Goal: Task Accomplishment & Management: Complete application form

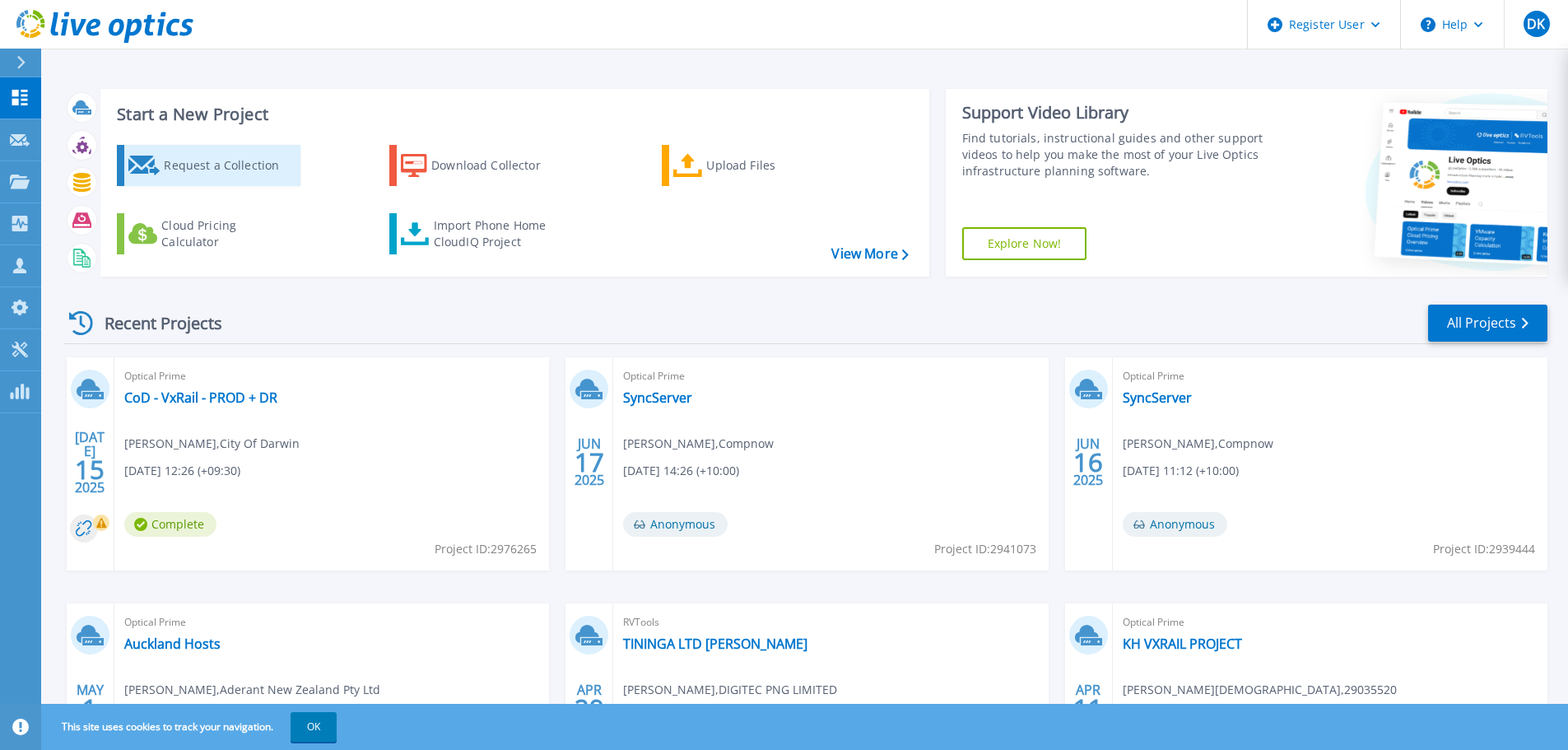
click at [224, 160] on div "Request a Collection" at bounding box center [229, 165] width 132 height 33
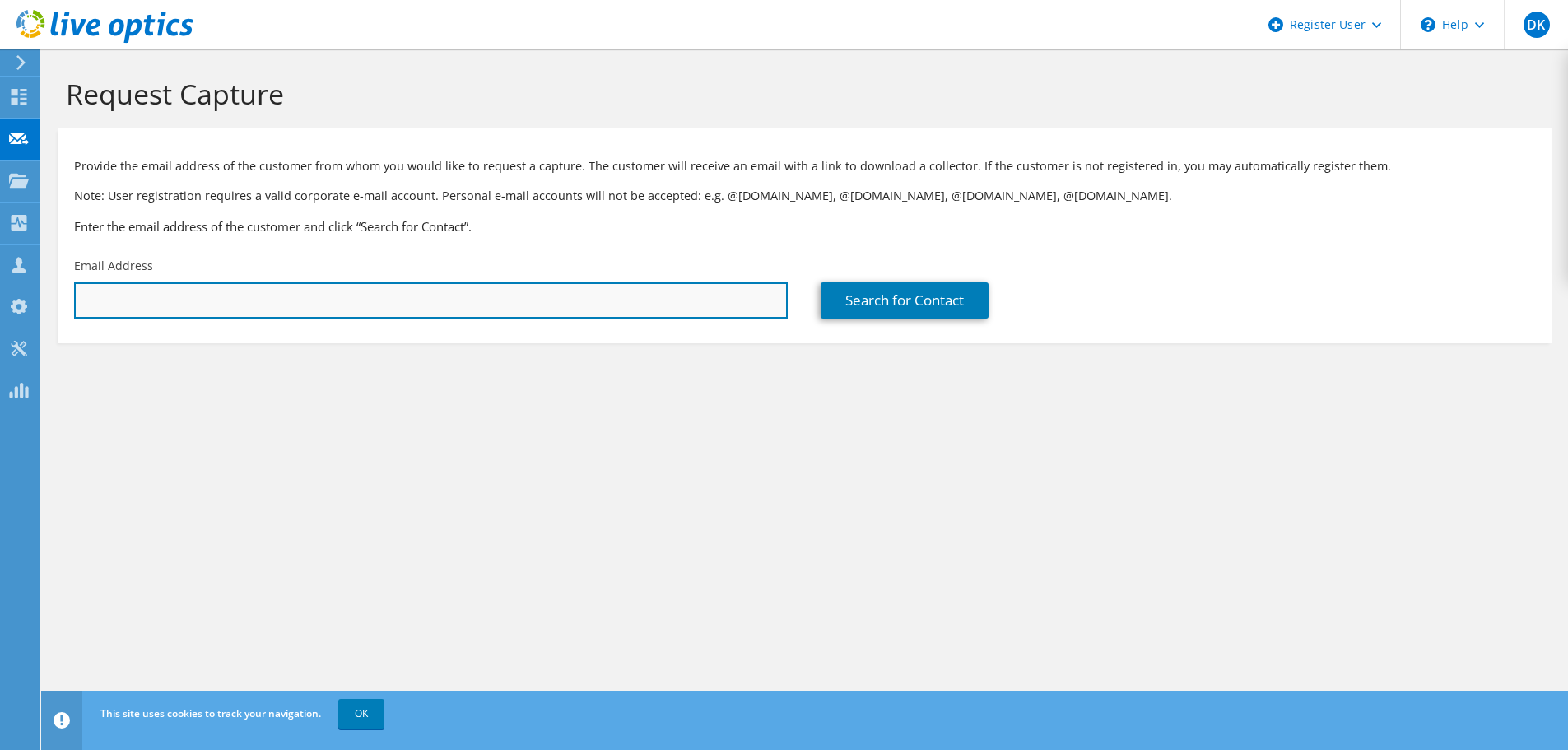
click at [212, 305] on input "text" at bounding box center [431, 300] width 714 height 36
paste input "[PERSON_NAME] <[PERSON_NAME][EMAIL_ADDRESS][PERSON_NAME][DOMAIN_NAME]>"
click at [187, 302] on input "[PERSON_NAME] <[PERSON_NAME][EMAIL_ADDRESS][PERSON_NAME][DOMAIN_NAME]" at bounding box center [431, 300] width 714 height 36
type input "[PERSON_NAME][EMAIL_ADDRESS][PERSON_NAME][DOMAIN_NAME]"
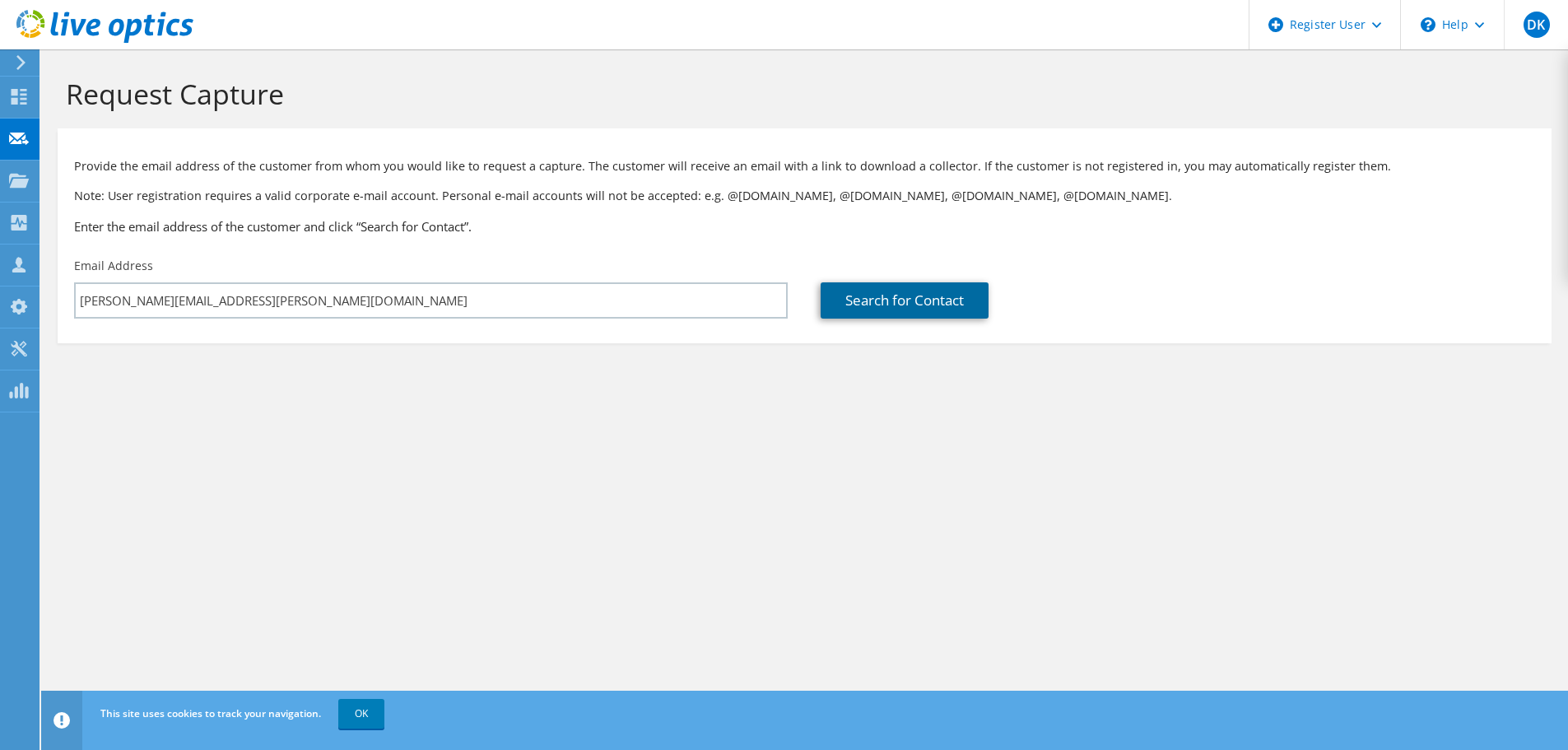
click at [914, 315] on link "Search for Contact" at bounding box center [904, 300] width 168 height 36
type input "Grange Resources / Australian Bulk Minerals"
type input "[PERSON_NAME]"
type input "Ogston"
type input "[GEOGRAPHIC_DATA]"
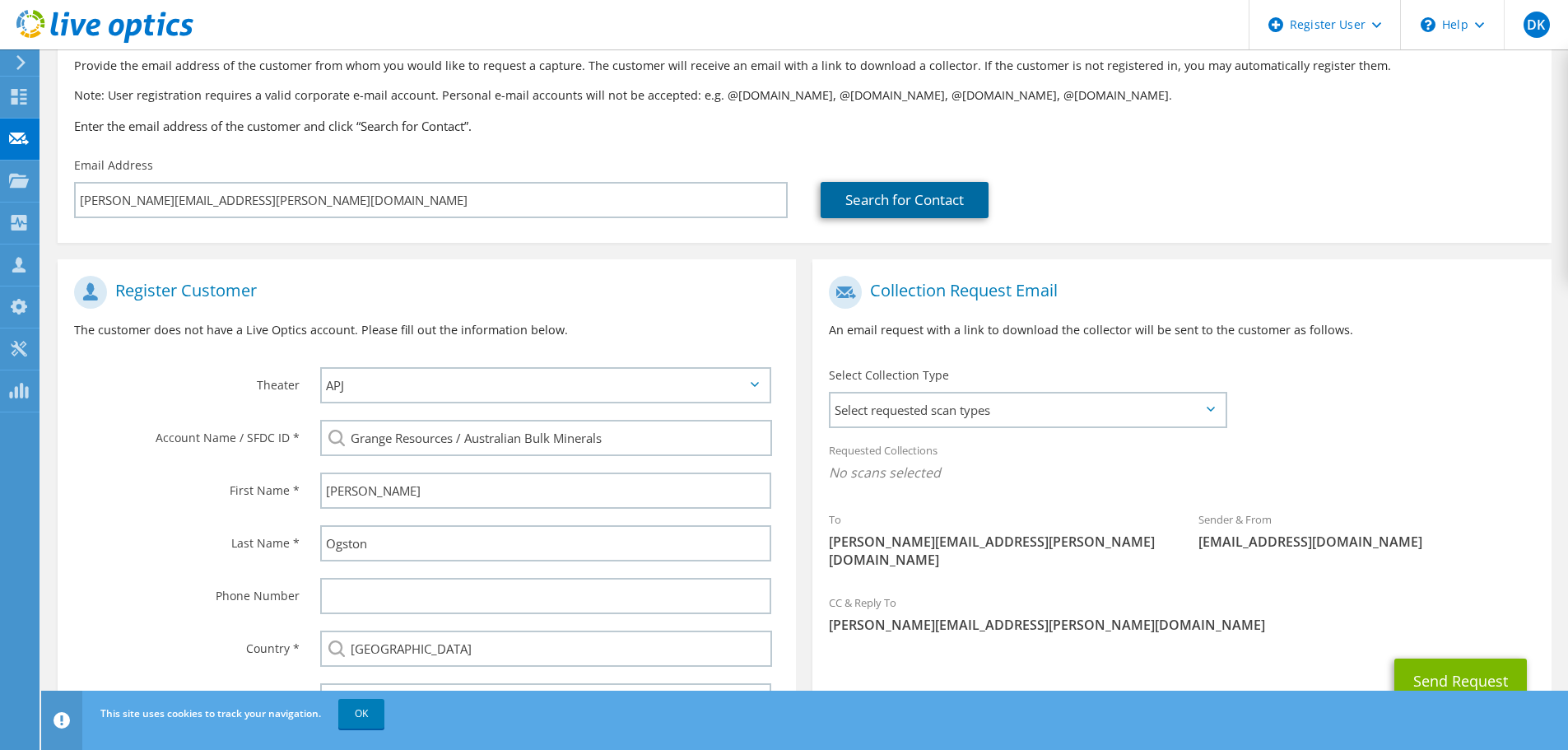
scroll to position [185, 0]
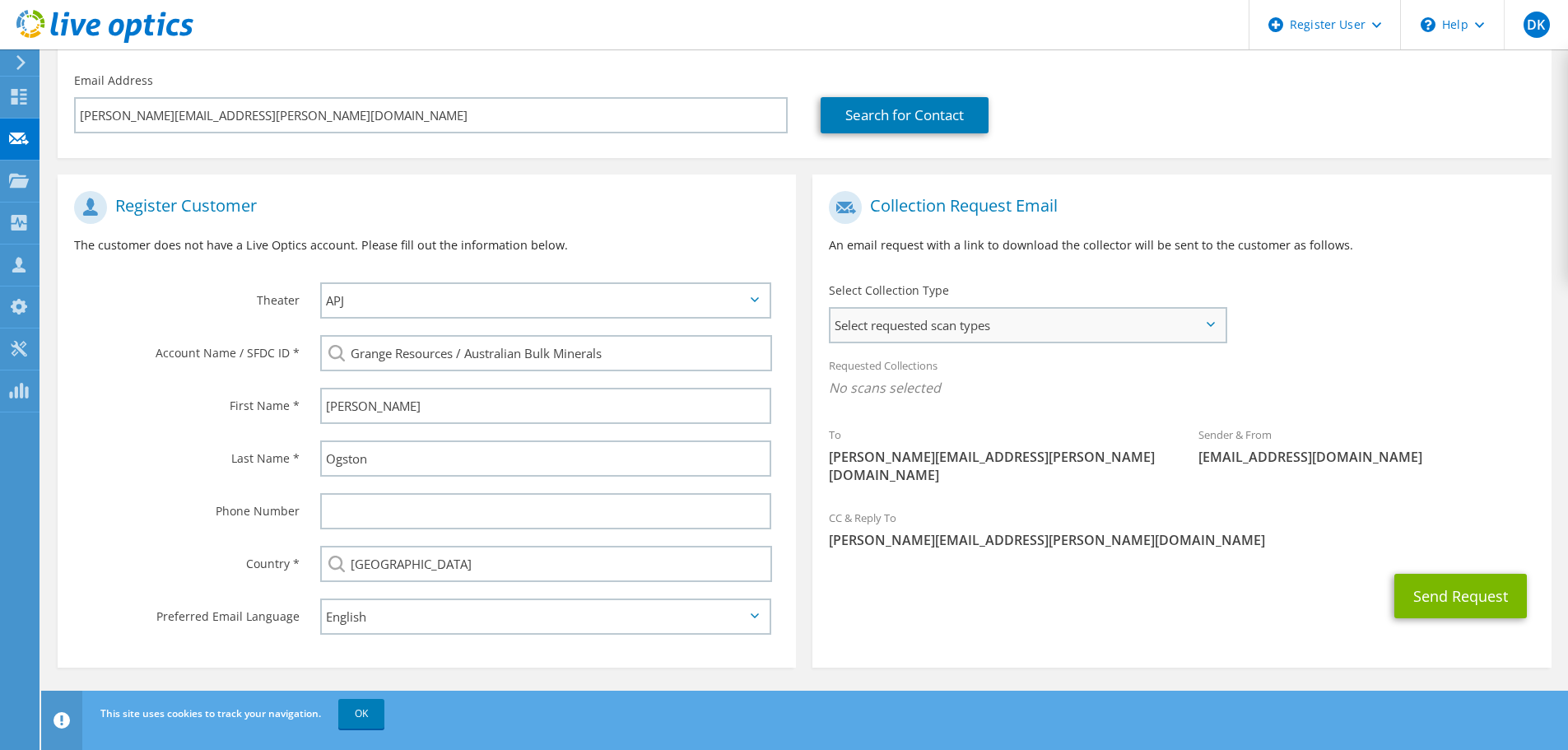
click at [1196, 323] on span "Select requested scan types" at bounding box center [1028, 325] width 394 height 33
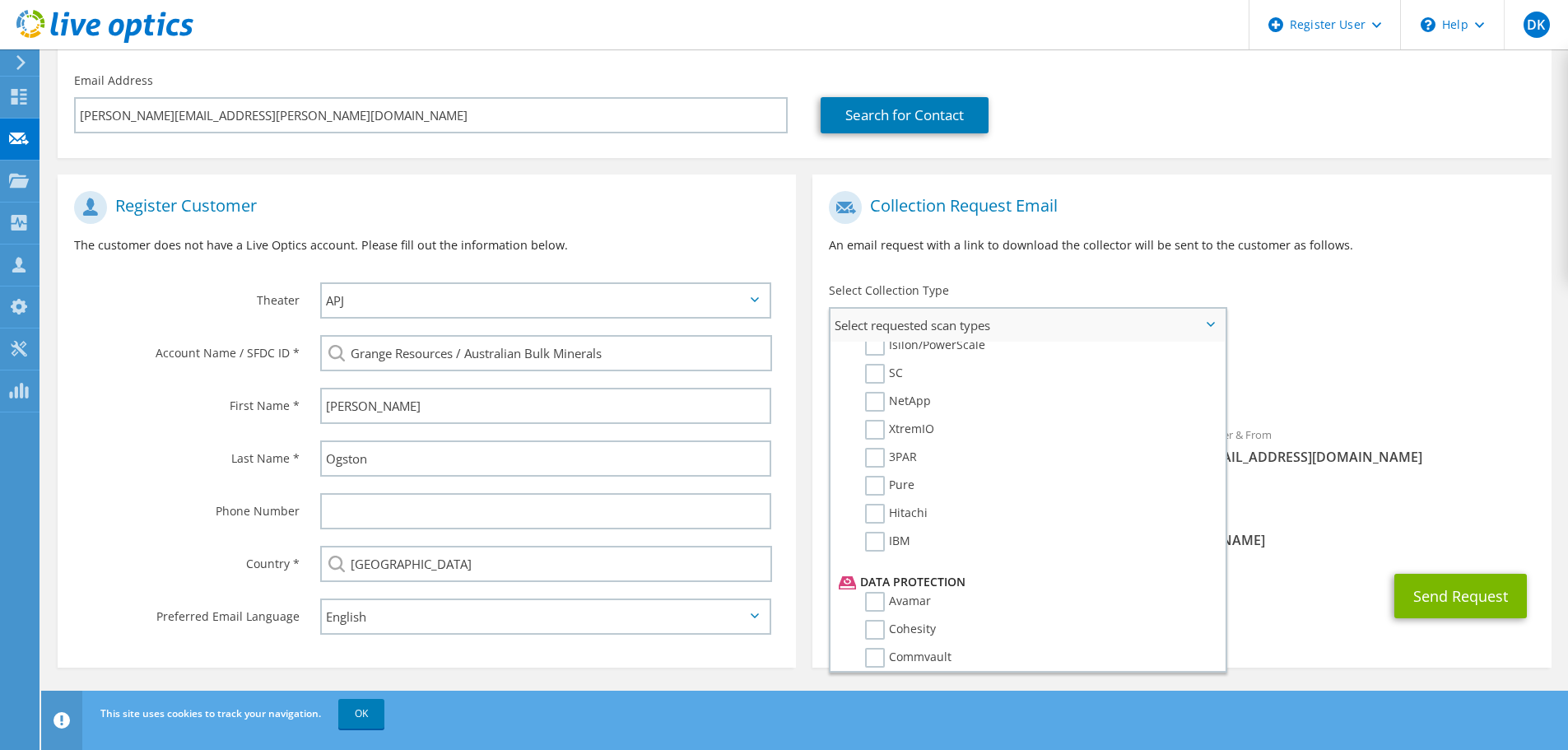
scroll to position [727, 0]
